Goal: Transaction & Acquisition: Purchase product/service

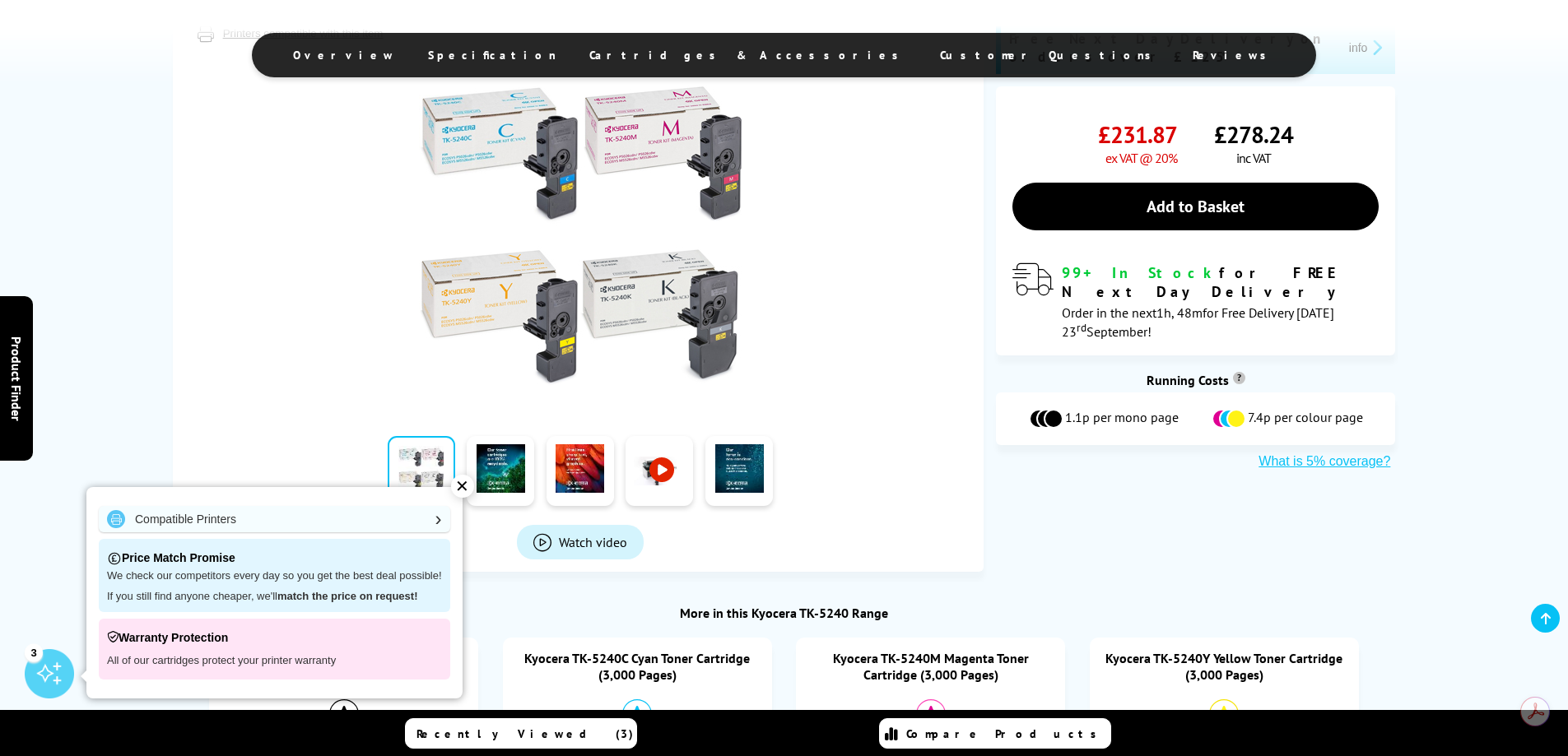
scroll to position [329, 0]
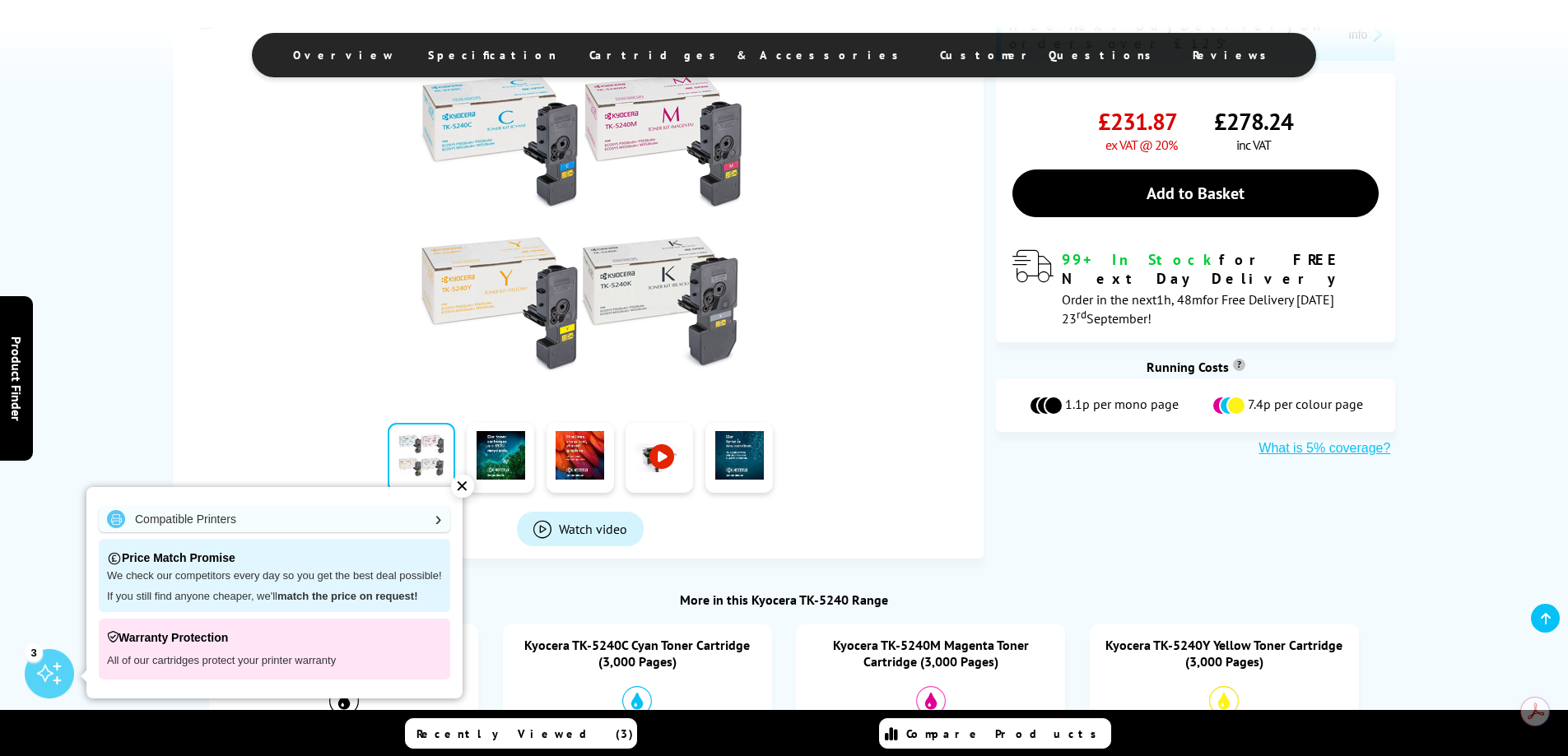
click at [460, 486] on div "✕" at bounding box center [462, 486] width 23 height 23
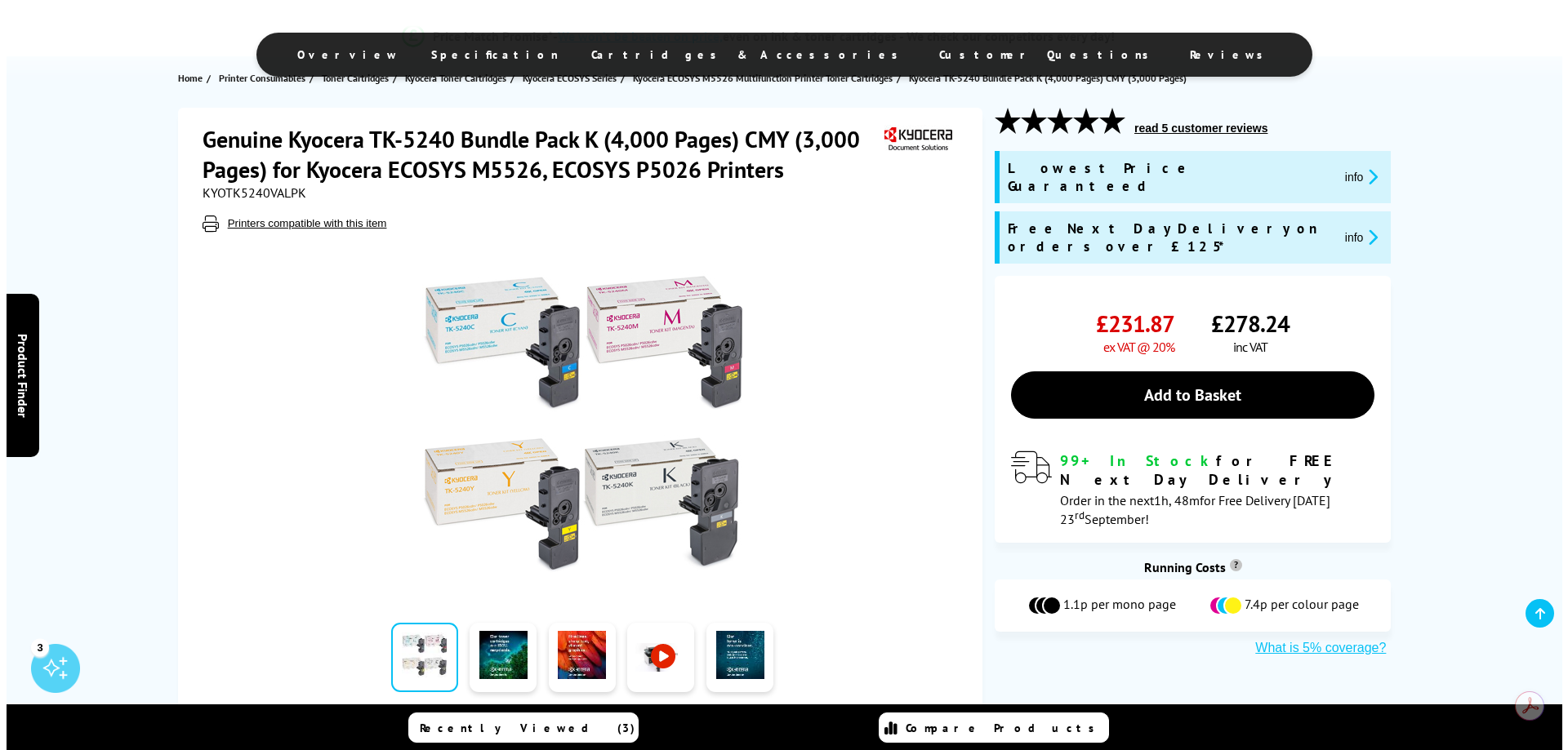
scroll to position [0, 0]
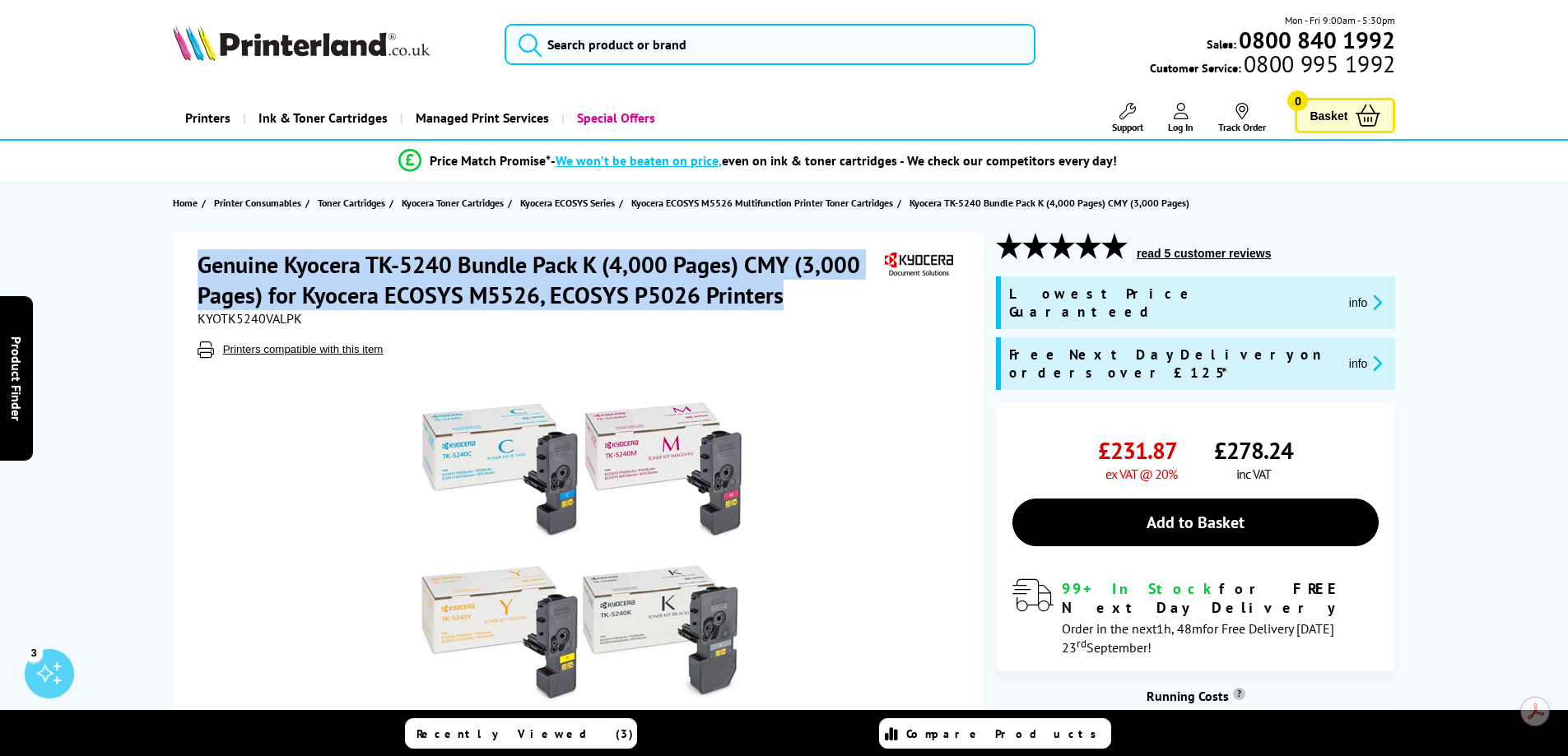
drag, startPoint x: 787, startPoint y: 298, endPoint x: 201, endPoint y: 273, distance: 586.5
click at [201, 273] on h1 "Genuine Kyocera TK-5240 Bundle Pack K (4,000 Pages) CMY (3,000 Pages) for Kyoce…" at bounding box center [539, 280] width 683 height 61
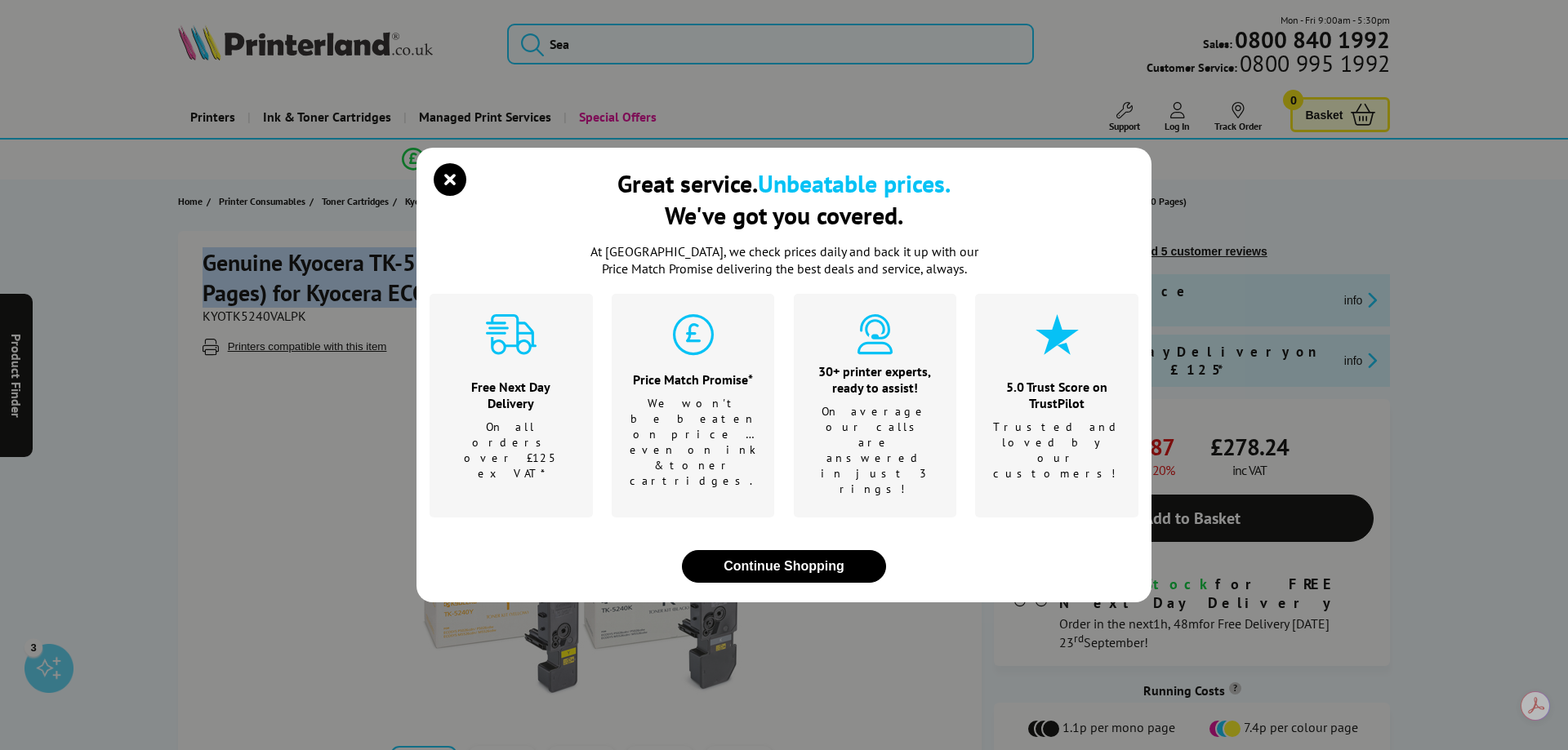
copy h1 "Genuine Kyocera TK-5240 Bundle Pack K (4,000 Pages) CMY (3,000 Pages) for Kyoce…"
